Goal: Obtain resource: Download file/media

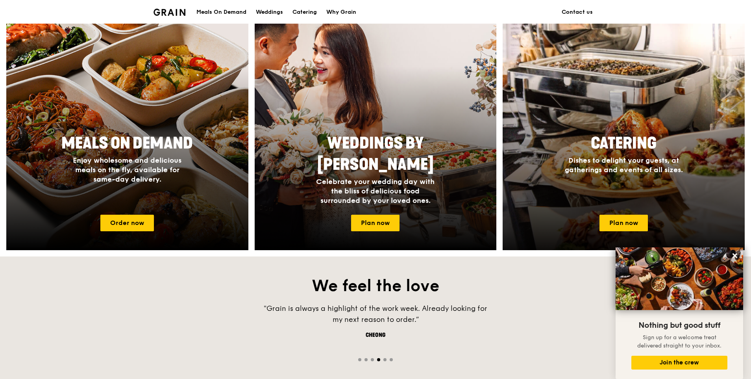
scroll to position [300, 0]
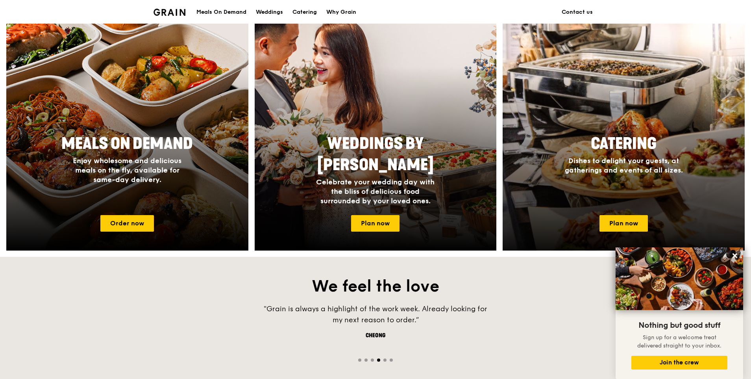
click at [647, 164] on span "Dishes to delight your guests, at gatherings and events of all sizes." at bounding box center [624, 165] width 118 height 18
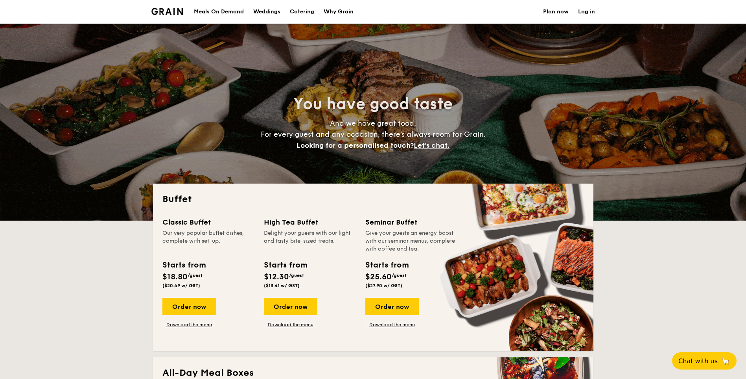
select select
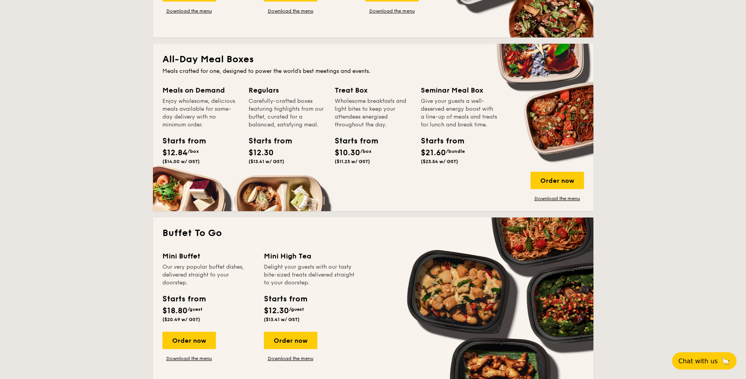
scroll to position [394, 0]
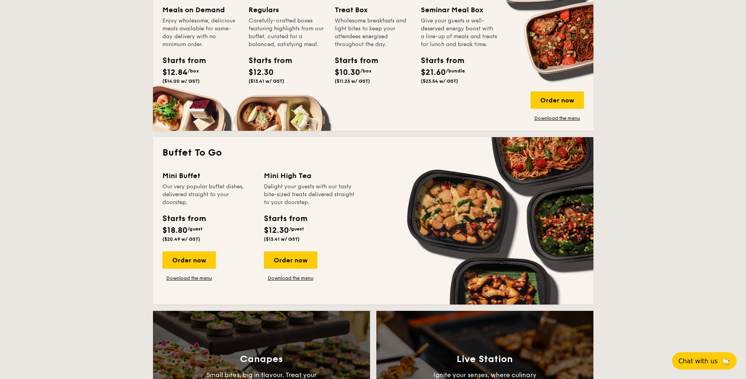
click at [175, 283] on div "Mini Buffet Our very popular buffet dishes, delivered straight to your doorstep…" at bounding box center [374, 232] width 422 height 125
click at [179, 277] on link "Download the menu" at bounding box center [190, 278] width 54 height 6
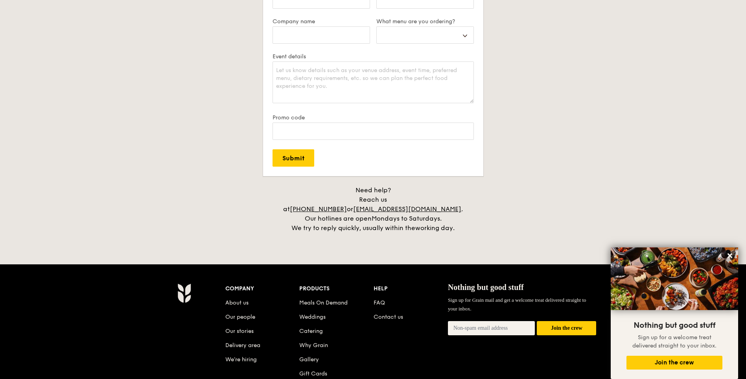
scroll to position [1495, 0]
